Goal: Book appointment/travel/reservation

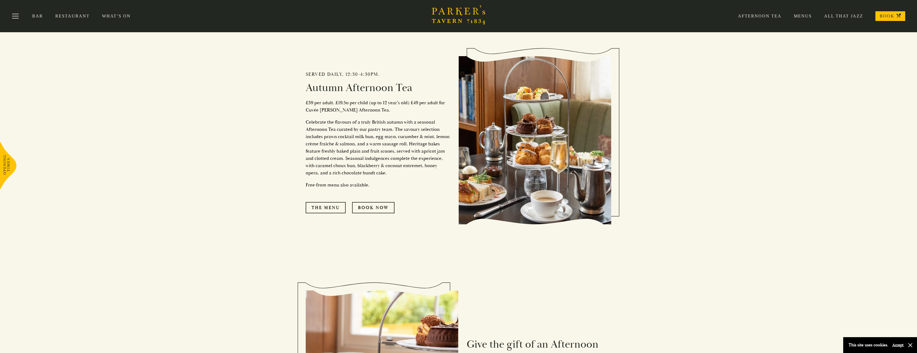
scroll to position [338, 0]
click at [333, 209] on link "The Menu" at bounding box center [326, 208] width 40 height 11
click at [369, 211] on link "Book Now" at bounding box center [373, 208] width 42 height 11
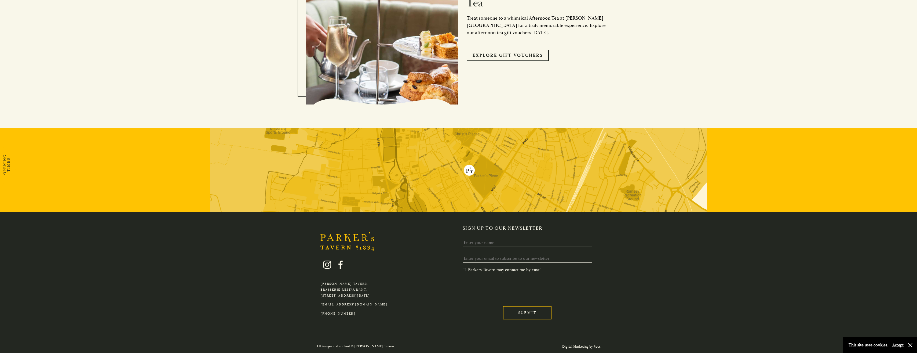
scroll to position [693, 0]
click at [489, 241] on input "Name" at bounding box center [528, 242] width 130 height 8
type input "Sarah Richards"
click at [482, 259] on input "Email *" at bounding box center [528, 258] width 130 height 8
type input "admin@loqus23.com"
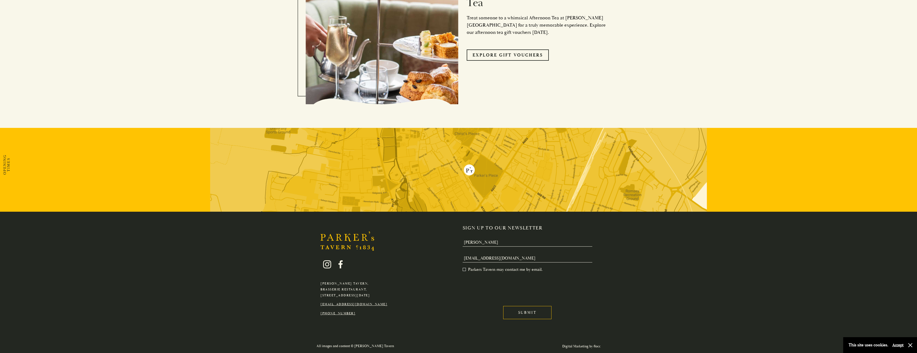
click at [465, 269] on label "Parkers Tavern may contact me by email. *" at bounding box center [503, 269] width 80 height 5
click at [464, 270] on input "Parkers Tavern may contact me by email. *" at bounding box center [464, 270] width 0 height 0
click at [511, 310] on input "Submit" at bounding box center [527, 312] width 48 height 13
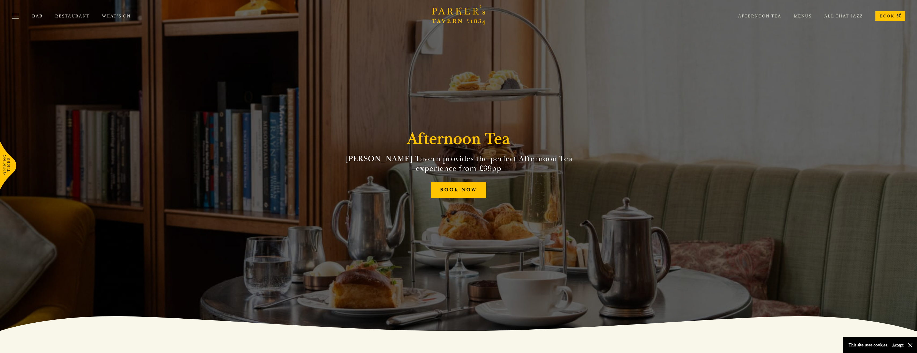
scroll to position [0, 0]
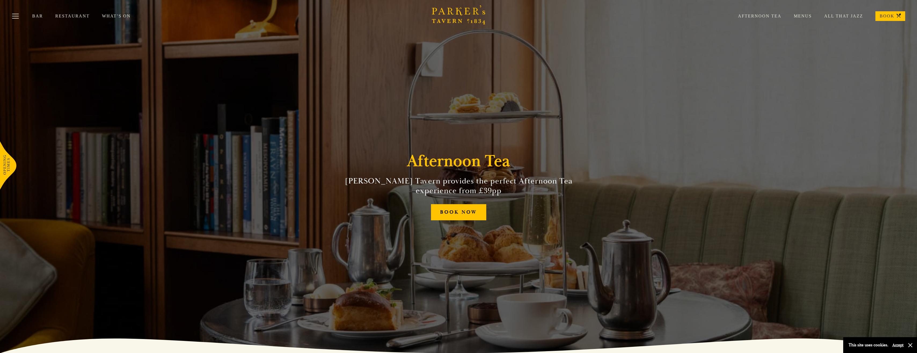
click at [799, 15] on div "Afternoon Tea Menus All That Jazz BOOK" at bounding box center [816, 16] width 180 height 10
click at [798, 16] on link "Menus" at bounding box center [797, 15] width 30 height 5
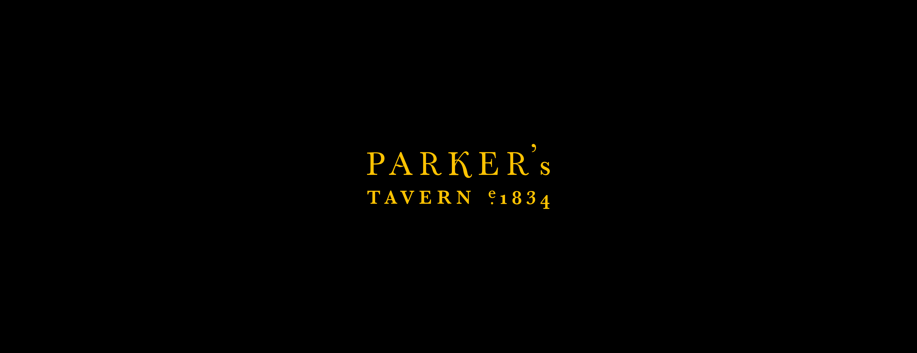
scroll to position [9, 0]
